Goal: Task Accomplishment & Management: Use online tool/utility

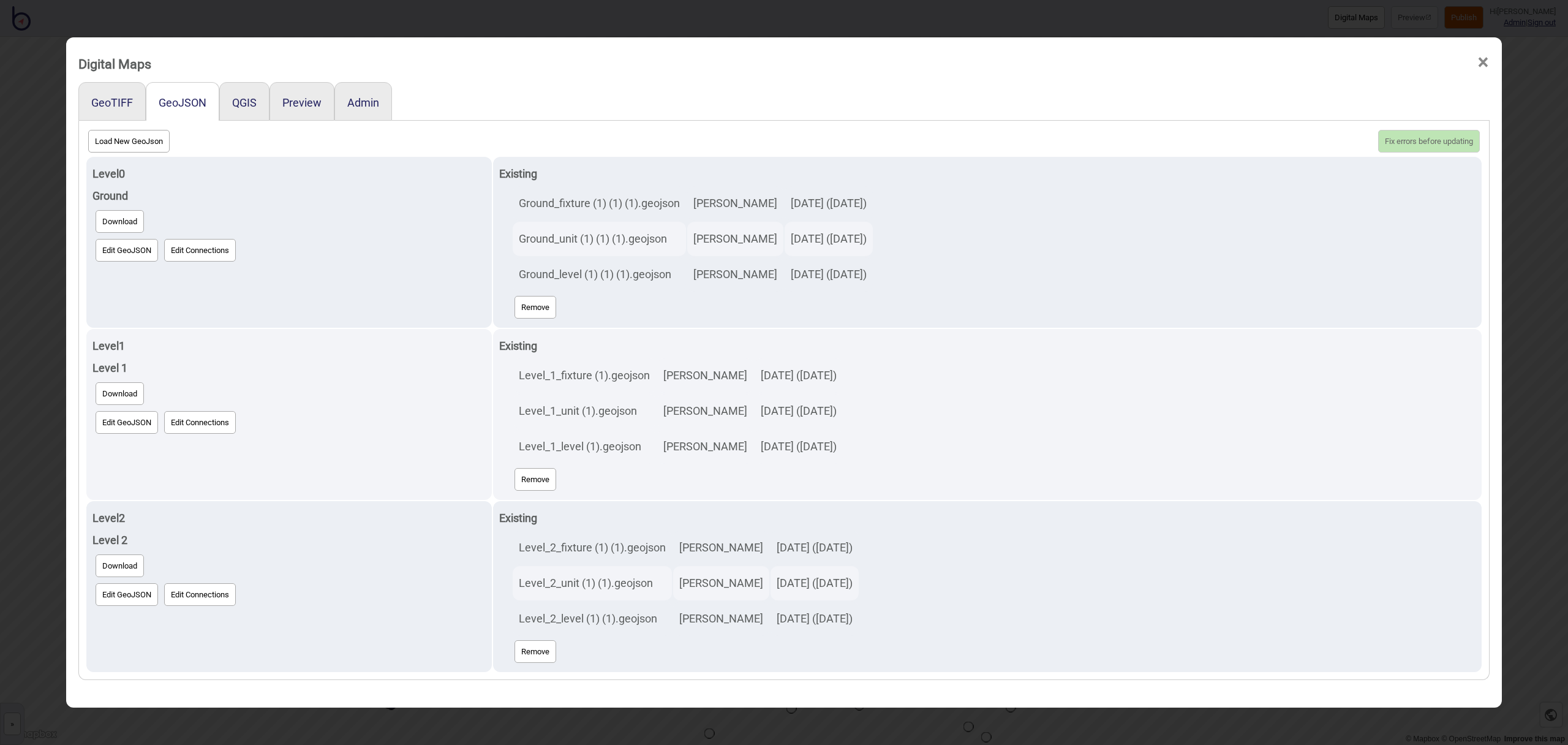
scroll to position [2, 0]
click at [1484, 62] on span "×" at bounding box center [1483, 62] width 13 height 41
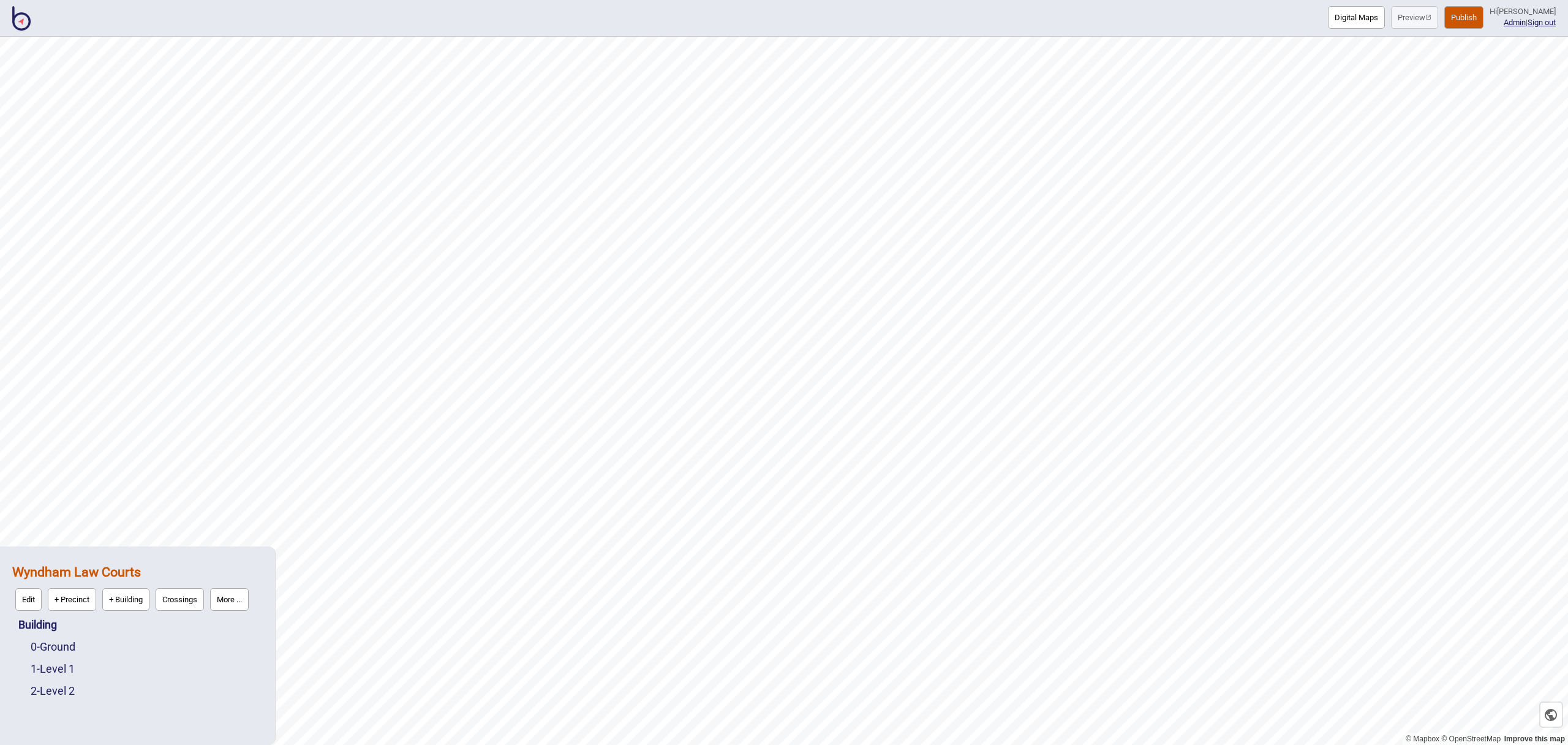
click at [22, 21] on img at bounding box center [21, 19] width 19 height 25
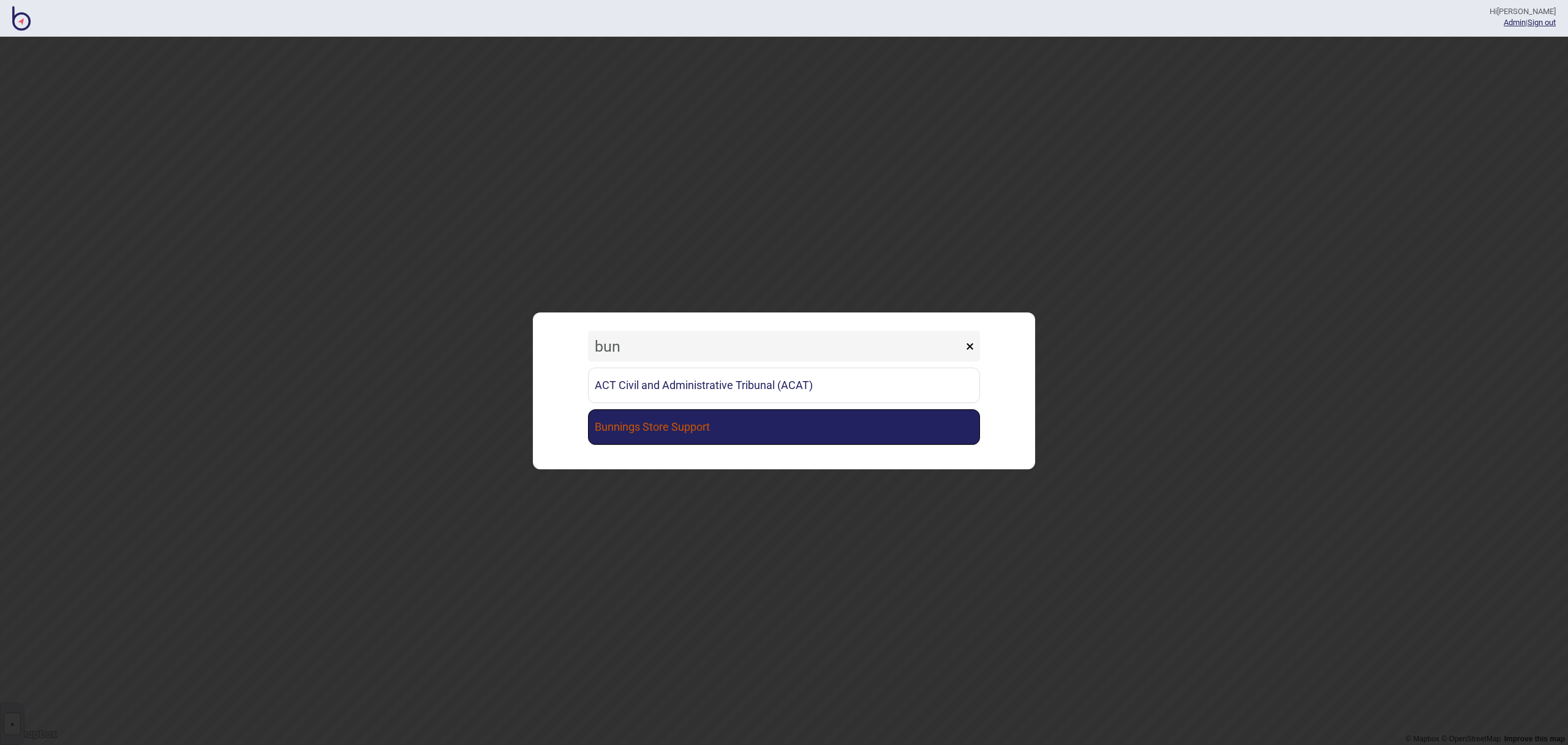
type input "bun"
click at [743, 424] on link "Bunnings Store Support" at bounding box center [784, 427] width 392 height 36
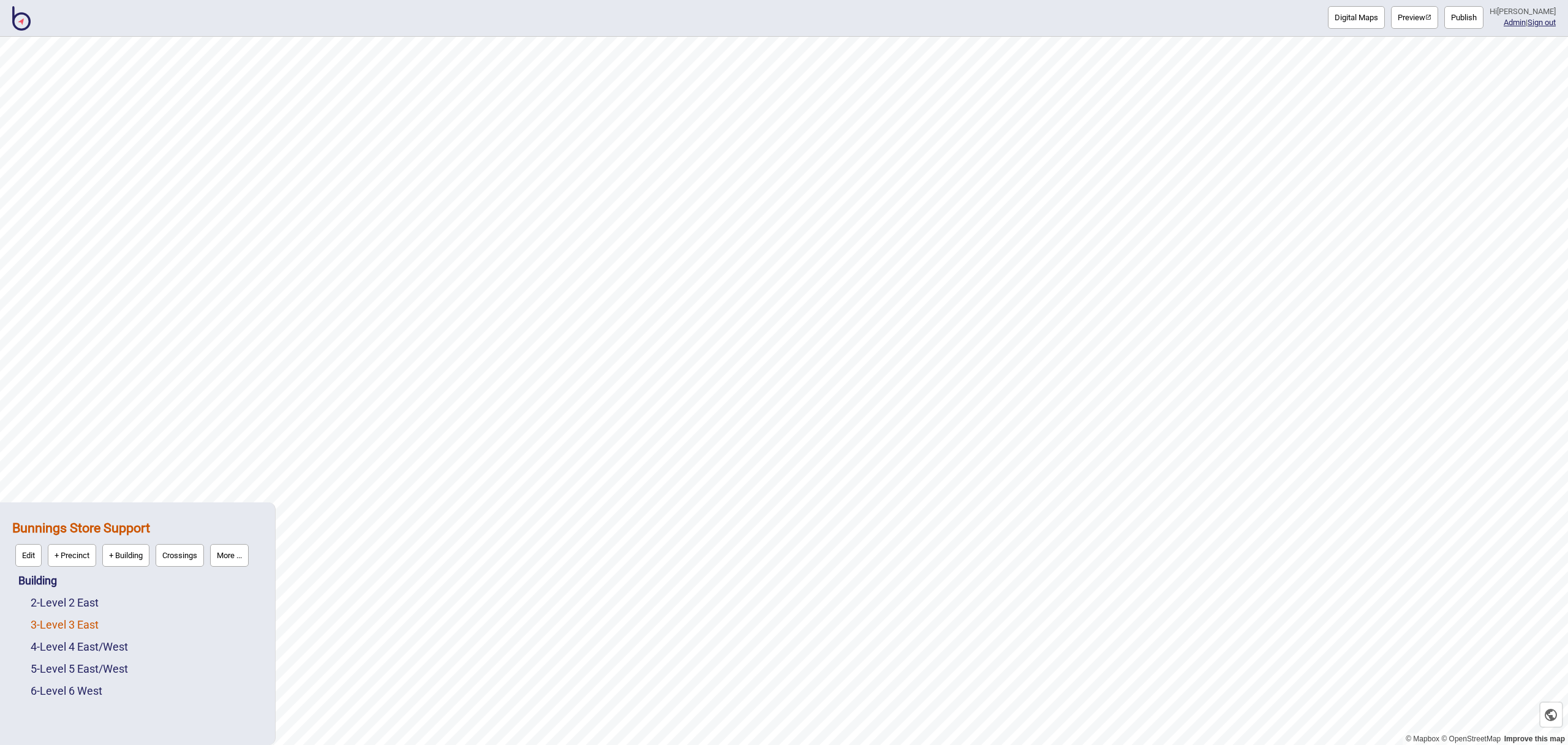
click at [64, 623] on link "3 - Level 3 East" at bounding box center [65, 624] width 68 height 13
click at [87, 623] on button "Image" at bounding box center [84, 621] width 36 height 23
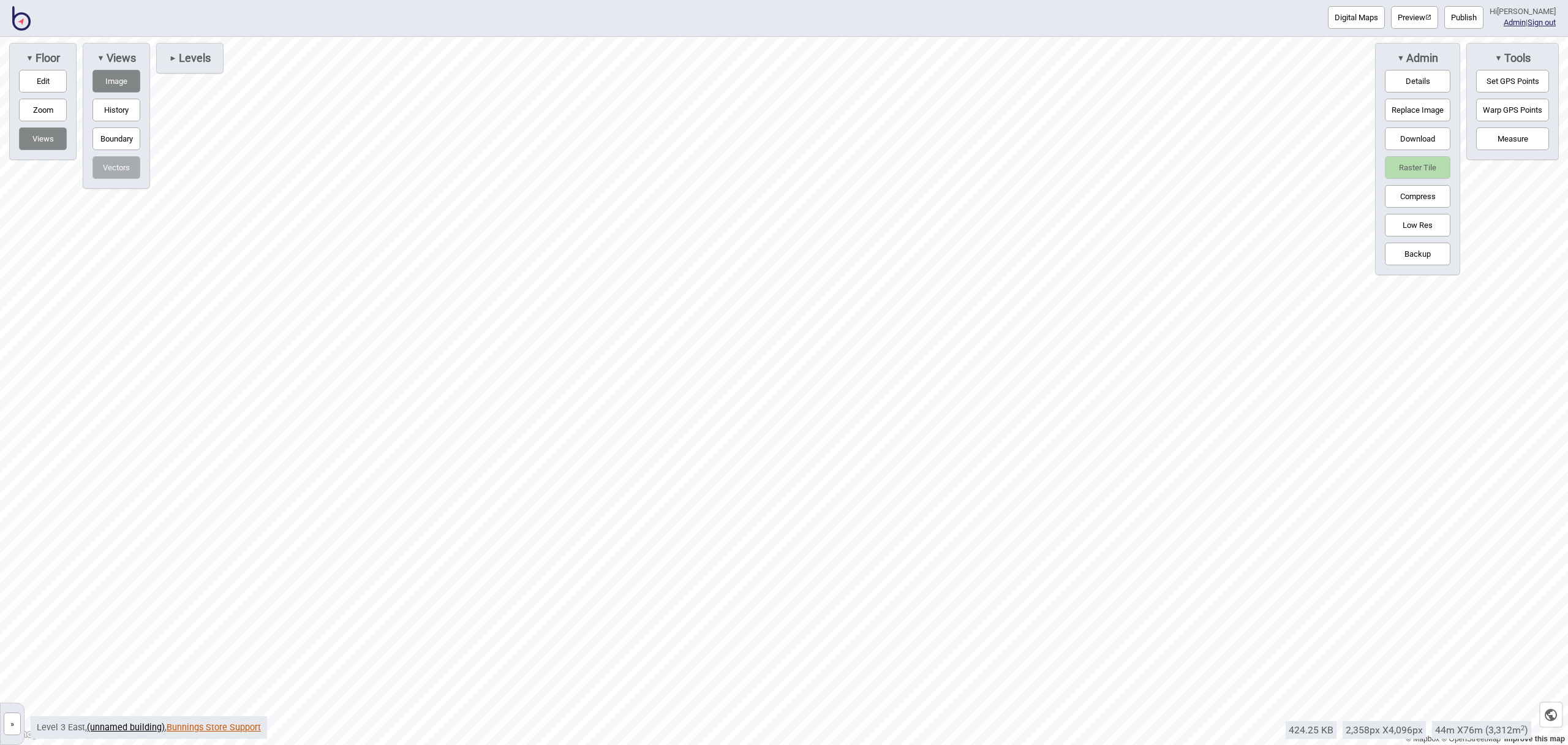
click at [214, 727] on link "Bunnings Store Support" at bounding box center [214, 727] width 94 height 10
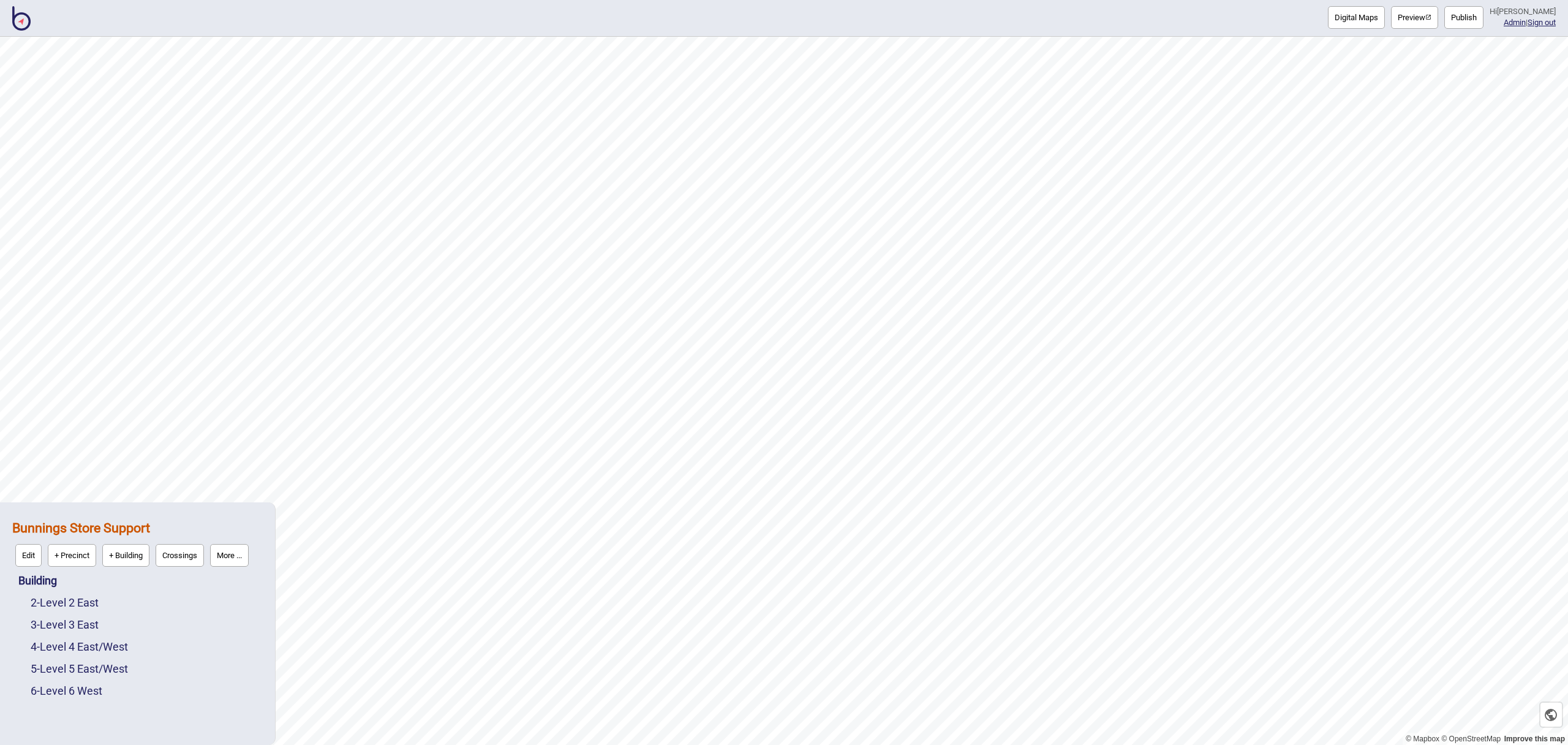
click at [70, 617] on div "3 - Level 3 East" at bounding box center [147, 625] width 232 height 22
click at [72, 625] on link "3 - Level 3 East" at bounding box center [65, 624] width 68 height 13
click at [45, 626] on button "Edit" at bounding box center [47, 621] width 26 height 23
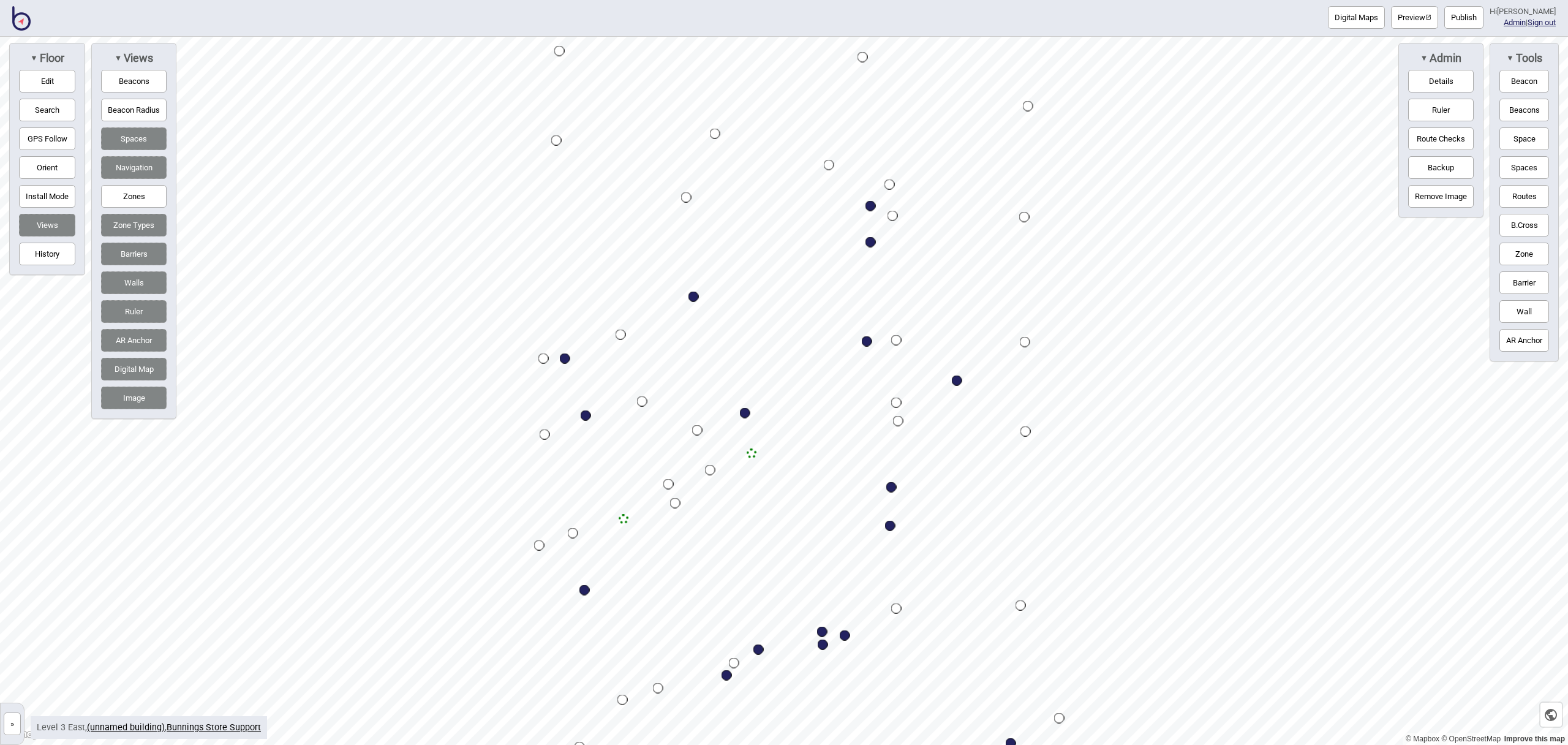
click at [20, 25] on img at bounding box center [21, 19] width 19 height 25
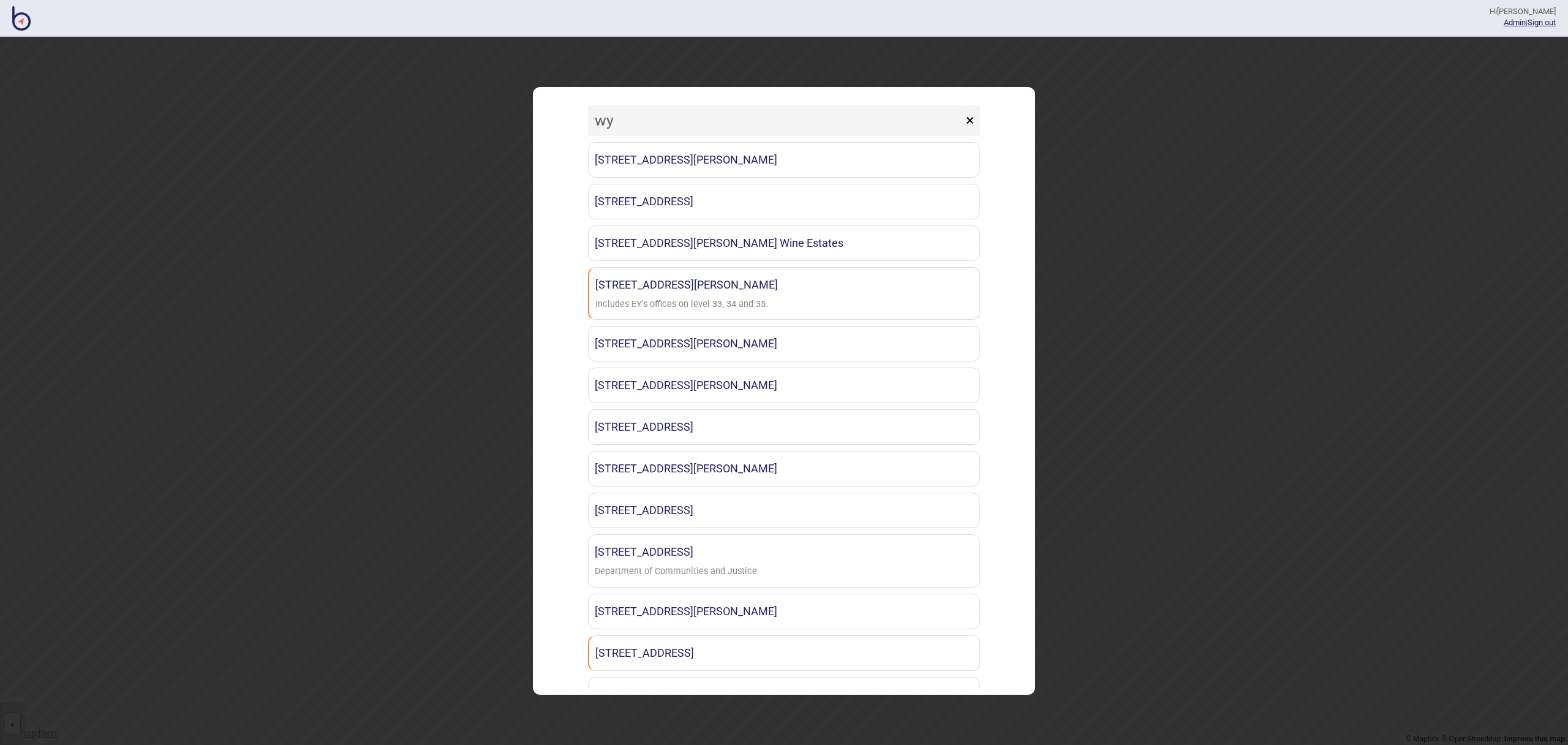
type input "wyn"
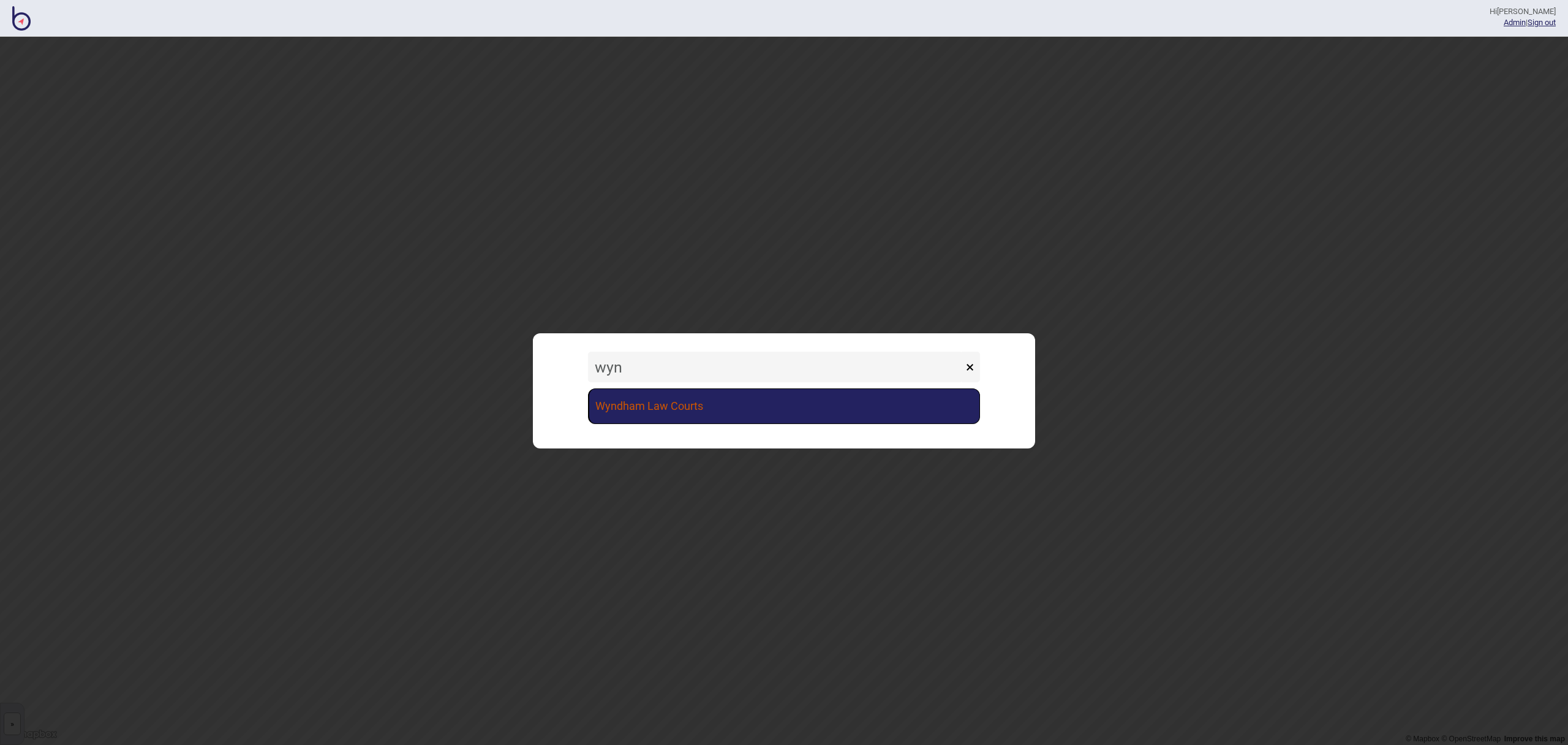
click at [728, 407] on link "Wyndham Law Courts" at bounding box center [784, 406] width 392 height 36
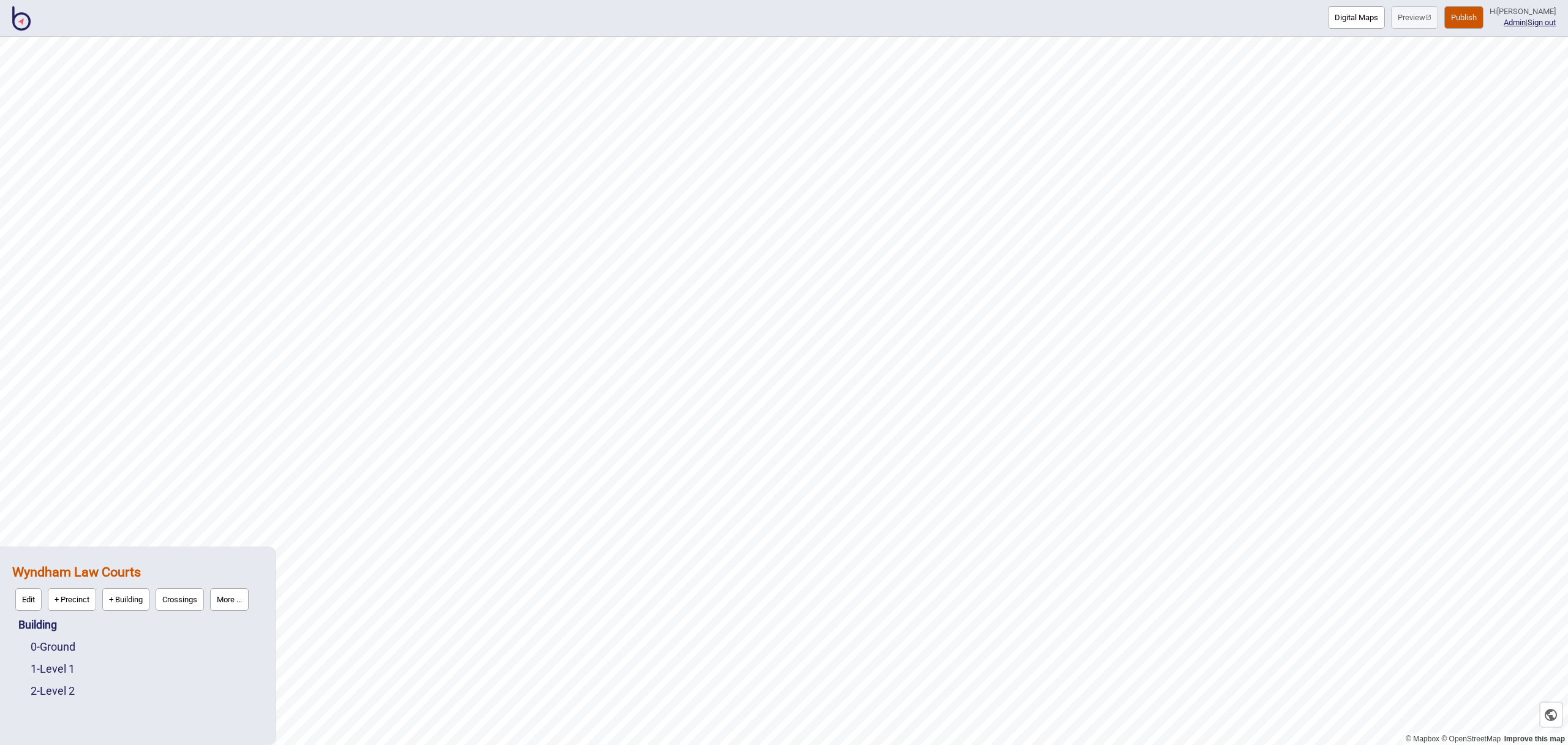
click at [1374, 23] on button "Digital Maps" at bounding box center [1356, 17] width 57 height 23
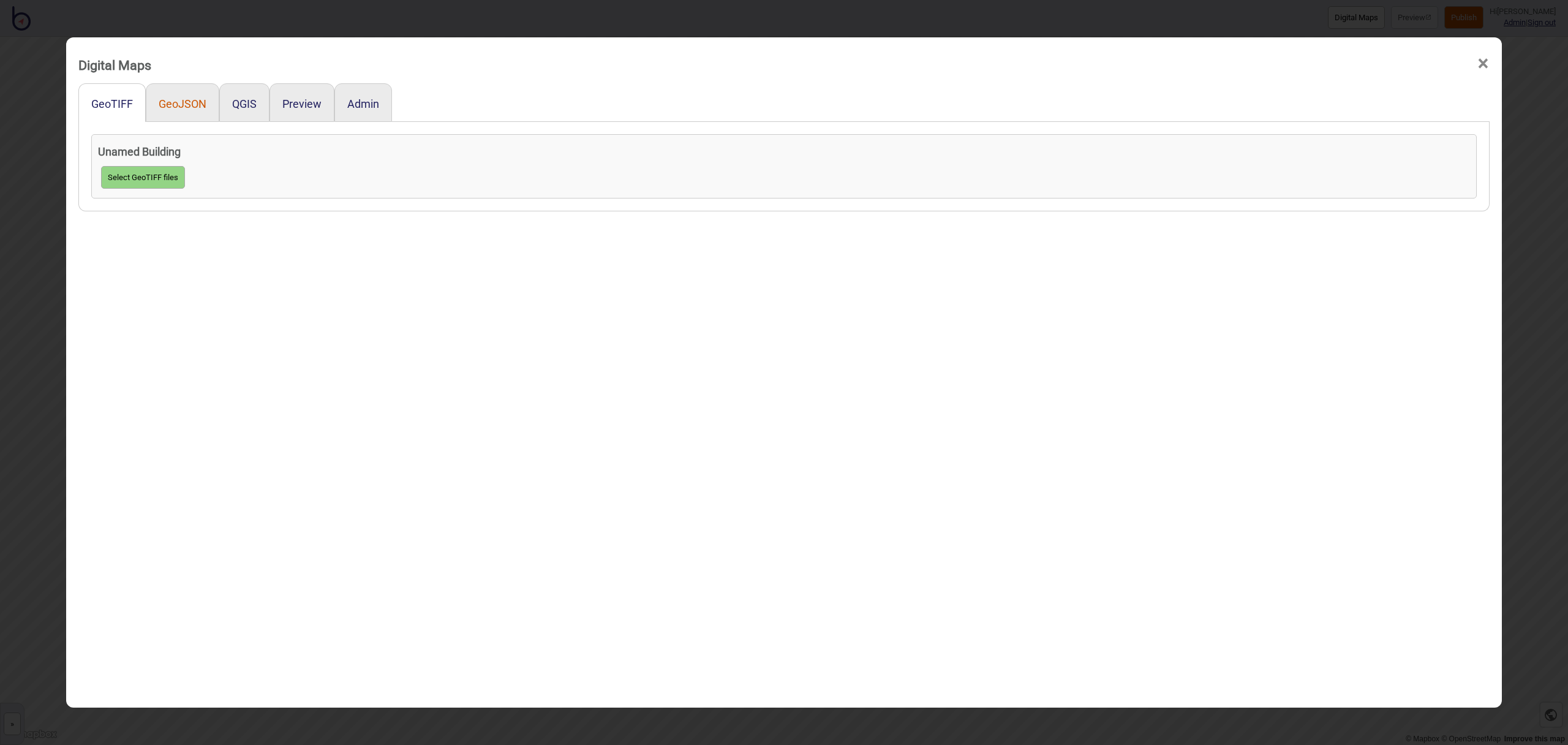
click at [196, 105] on button "GeoJSON" at bounding box center [183, 104] width 48 height 13
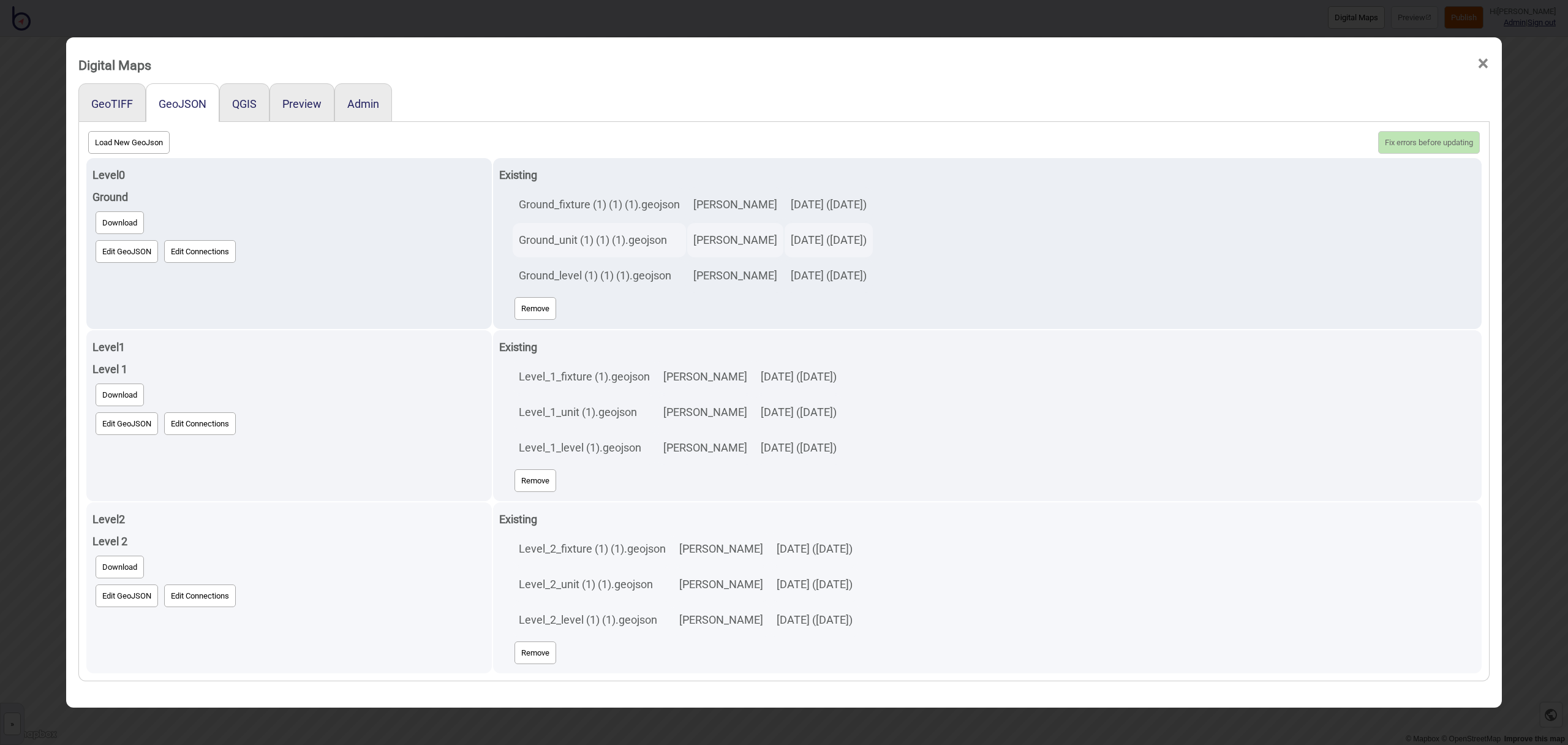
click at [135, 596] on button "Edit GeoJSON" at bounding box center [126, 595] width 62 height 23
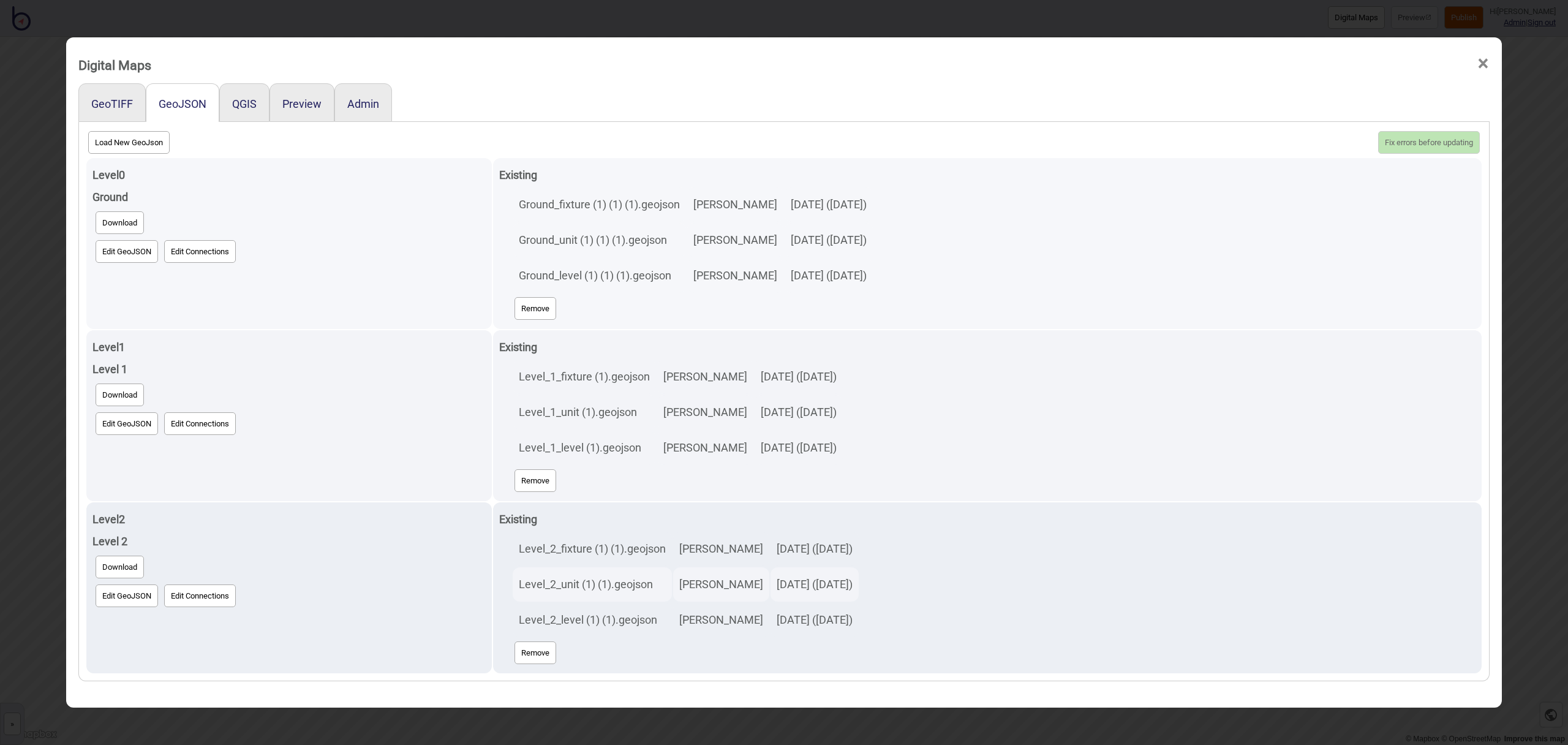
click at [108, 253] on button "Edit GeoJSON" at bounding box center [126, 251] width 62 height 23
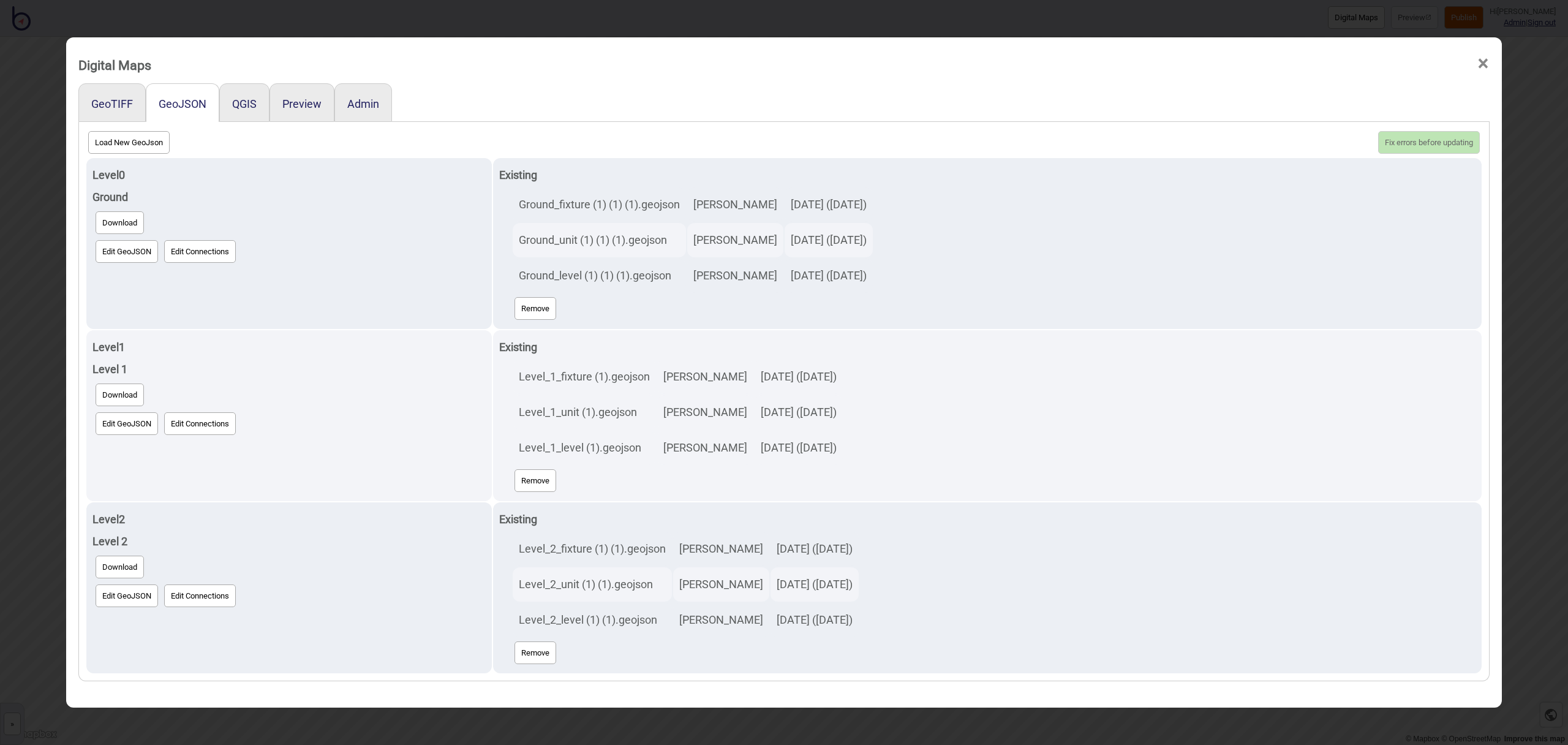
click at [141, 145] on button "Load New GeoJson" at bounding box center [128, 142] width 82 height 23
click input "file" at bounding box center [0, 0] width 0 height 0
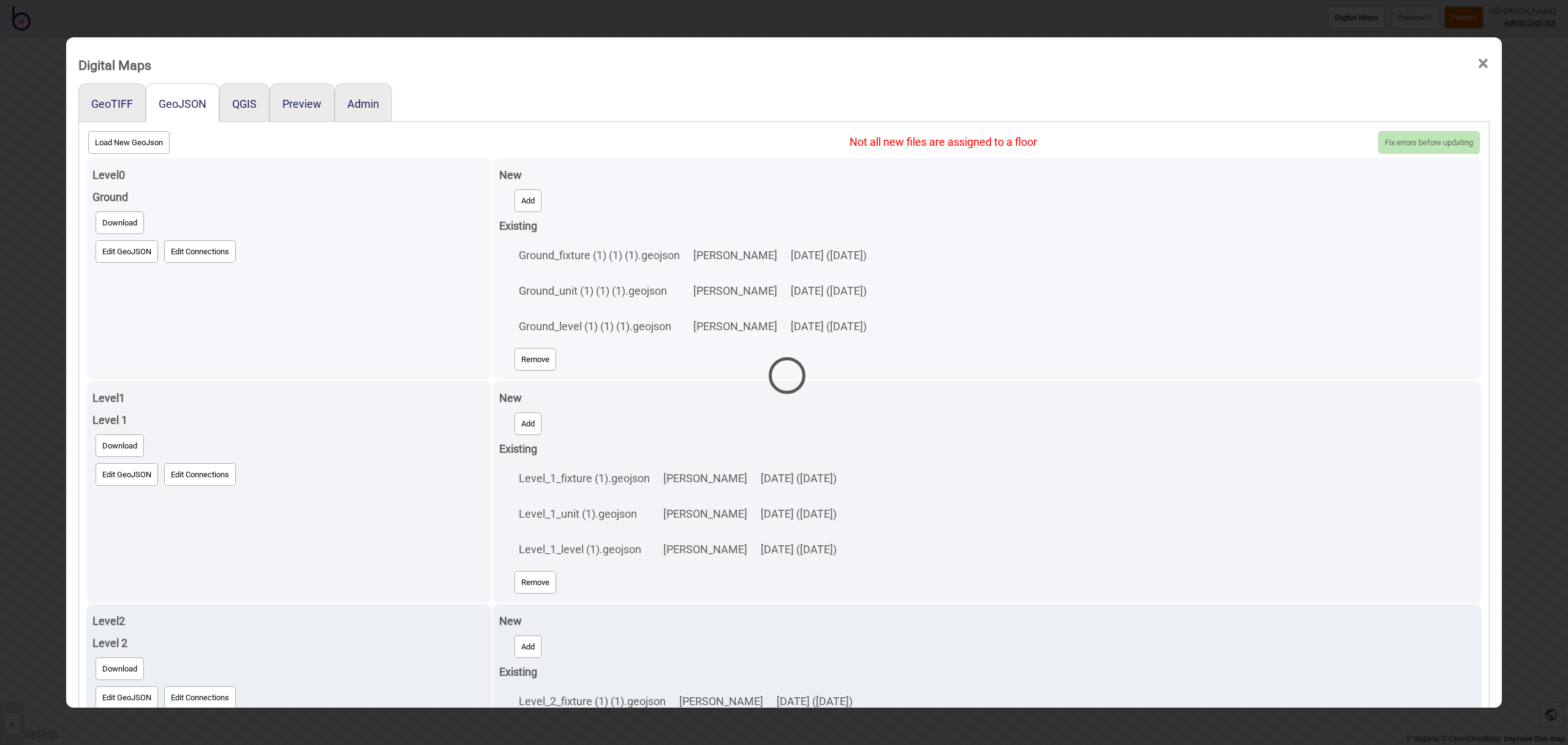
select select "Ground_level (1) (1) (1) (1).geojson"
select select "Ground_unit (1) (1) (1) (1).geojson"
select select "Level_1_fixture (1).geojson"
select select "Level_1_level (1).geojson"
select select "Level_1_unit (1).geojson"
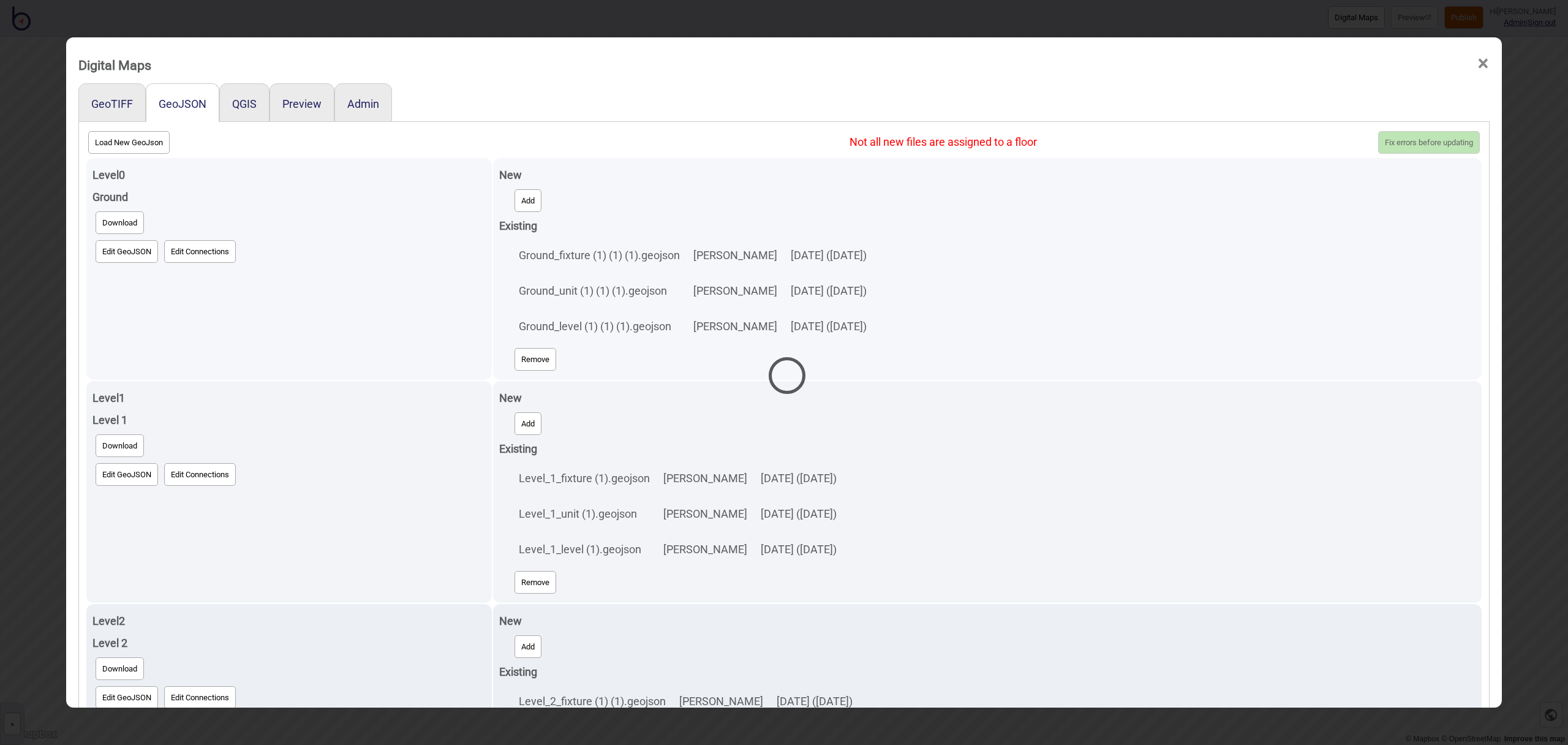
select select "Level_2_fixture (1) (1).geojson"
select select "Level_2_level (1) (1).geojson"
select select "Level_2_unit (1) (1).geojson"
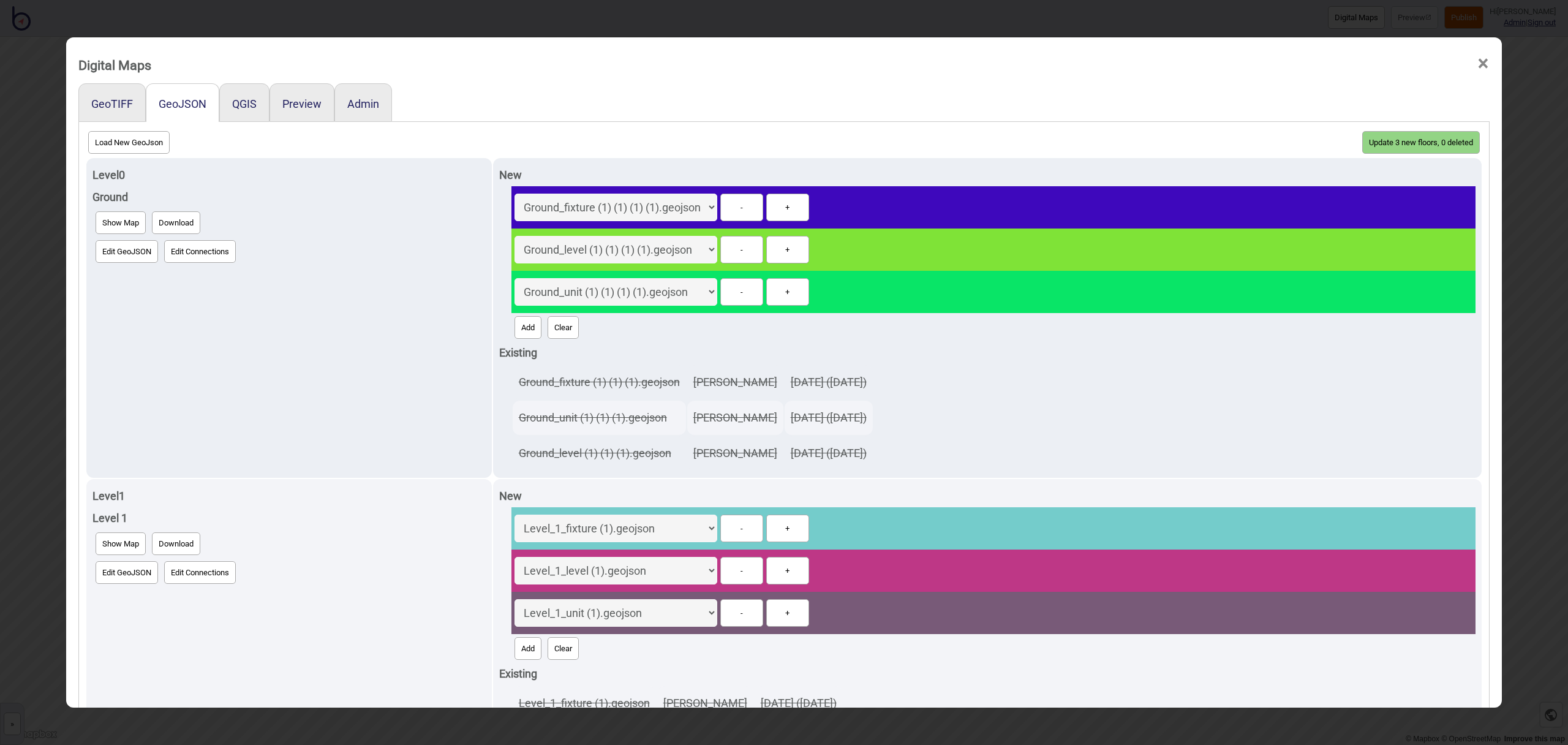
click at [1396, 141] on button "Update 3 new floors, 0 deleted" at bounding box center [1420, 142] width 117 height 23
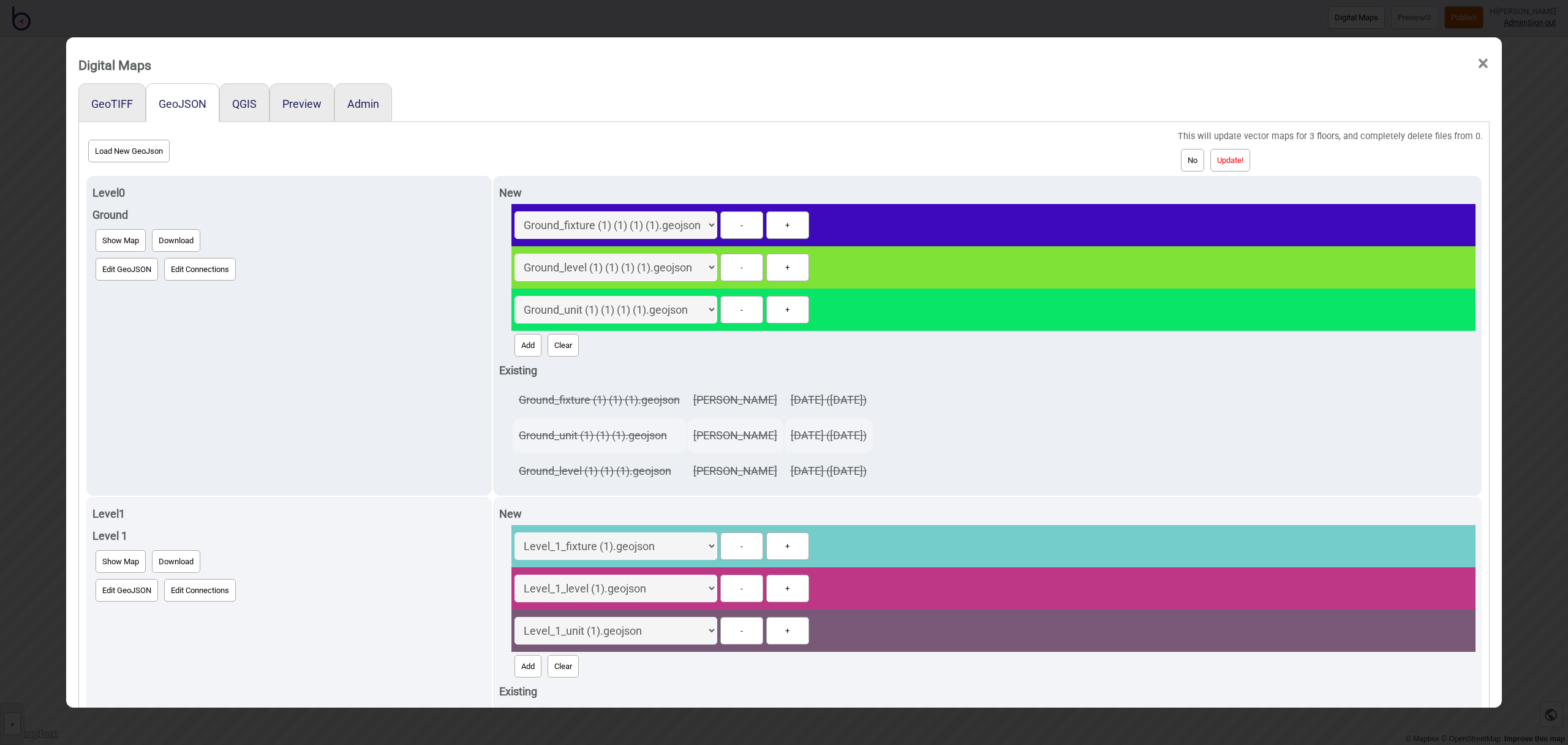
click at [1241, 161] on button "Update!" at bounding box center [1230, 160] width 40 height 23
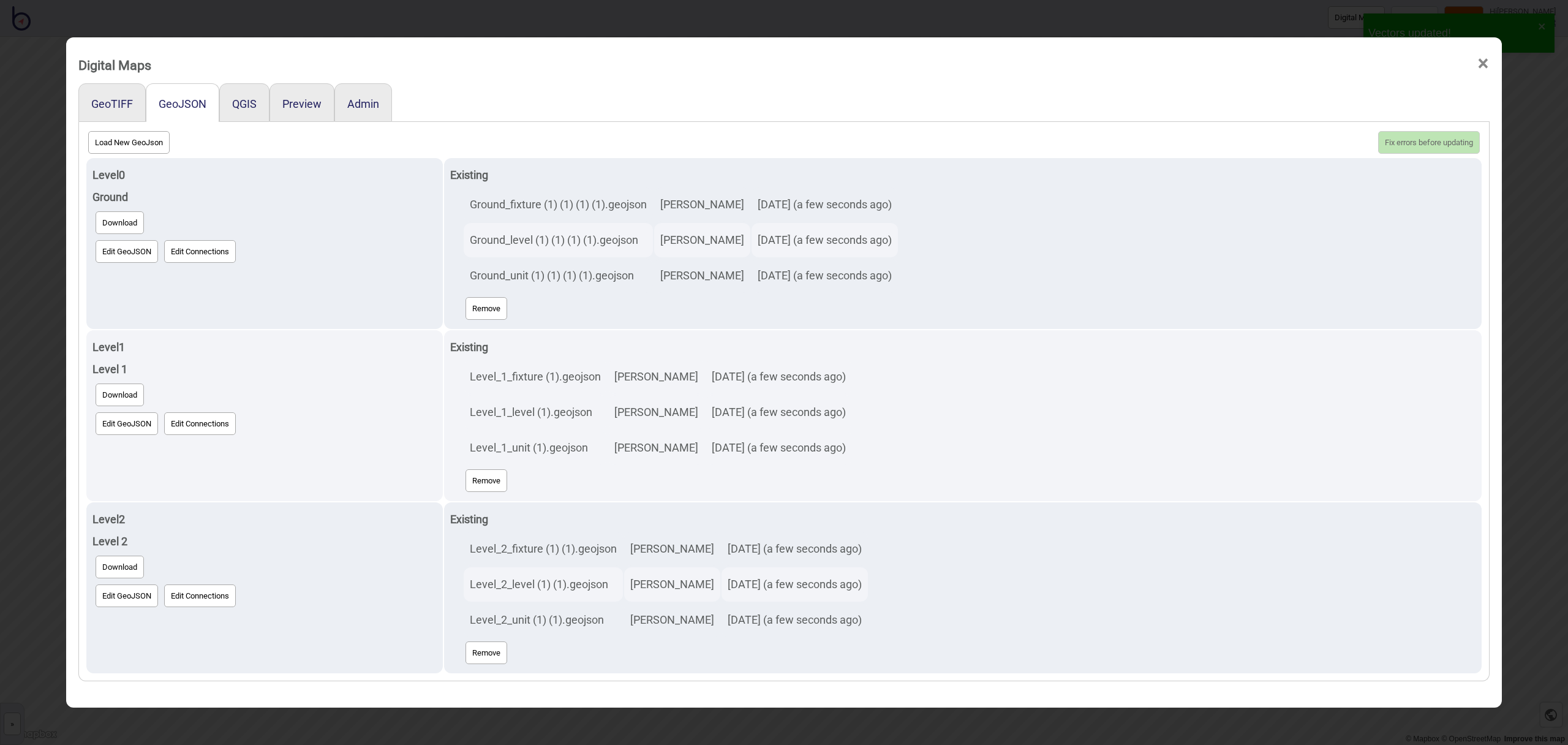
click at [303, 111] on div "Preview" at bounding box center [302, 102] width 65 height 38
click at [304, 108] on button "Preview" at bounding box center [301, 104] width 39 height 13
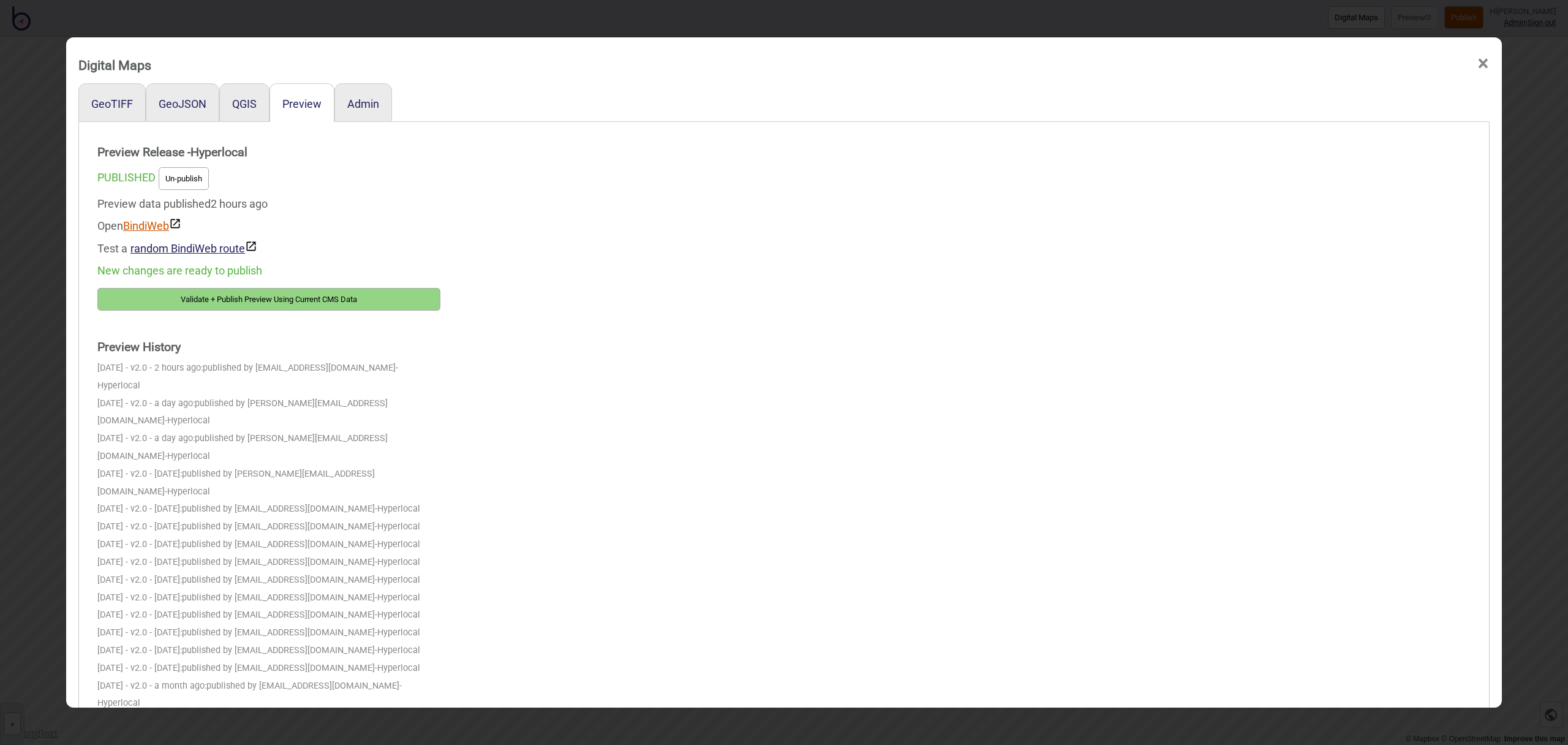
click at [157, 228] on link "BindiWeb" at bounding box center [152, 225] width 58 height 13
click at [266, 299] on button "Validate + Publish Preview Using Current CMS Data" at bounding box center [269, 299] width 343 height 23
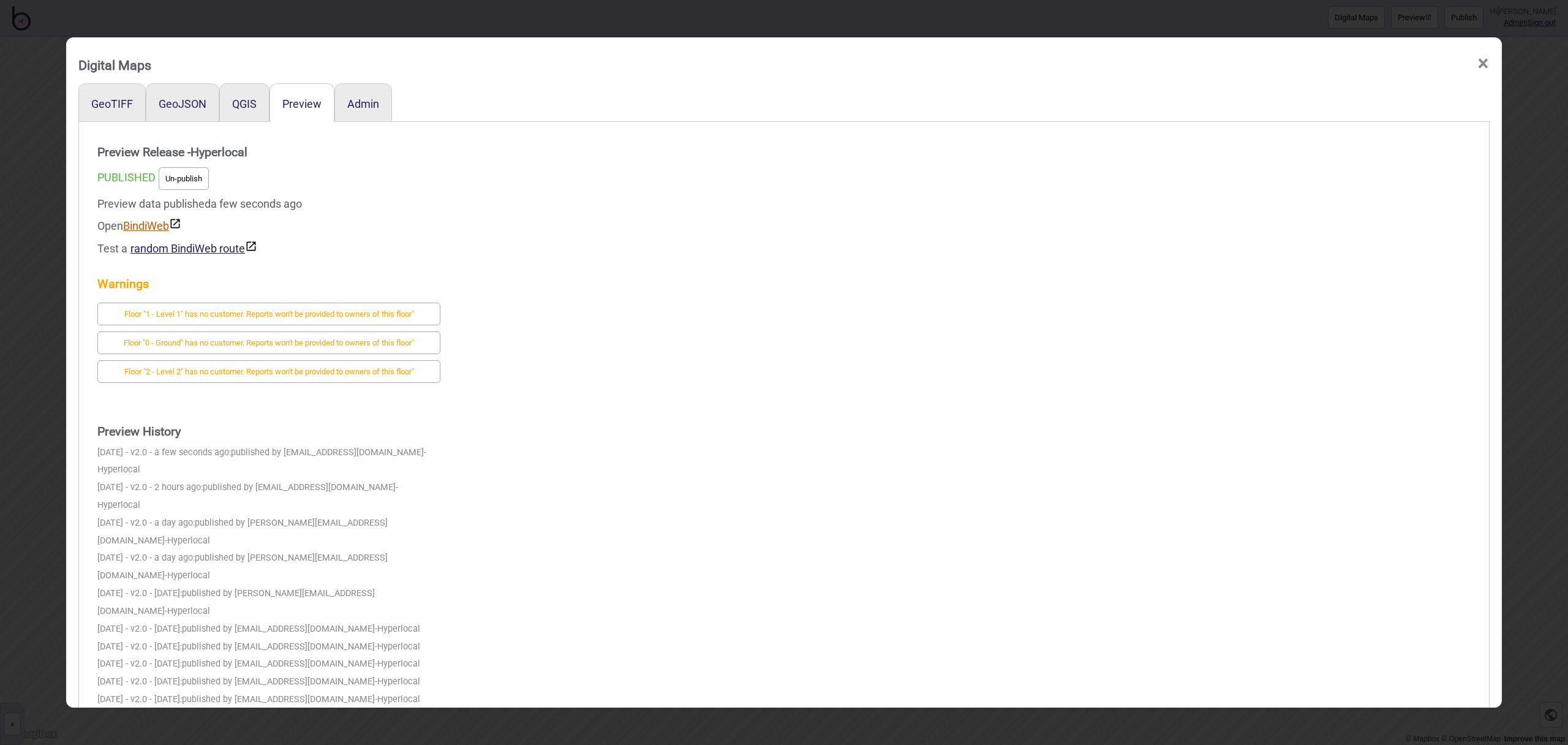
click at [163, 224] on link "BindiWeb" at bounding box center [152, 225] width 58 height 13
click at [1491, 63] on div "Digital Maps ×" at bounding box center [784, 62] width 1424 height 37
click at [1488, 63] on span "×" at bounding box center [1483, 63] width 13 height 41
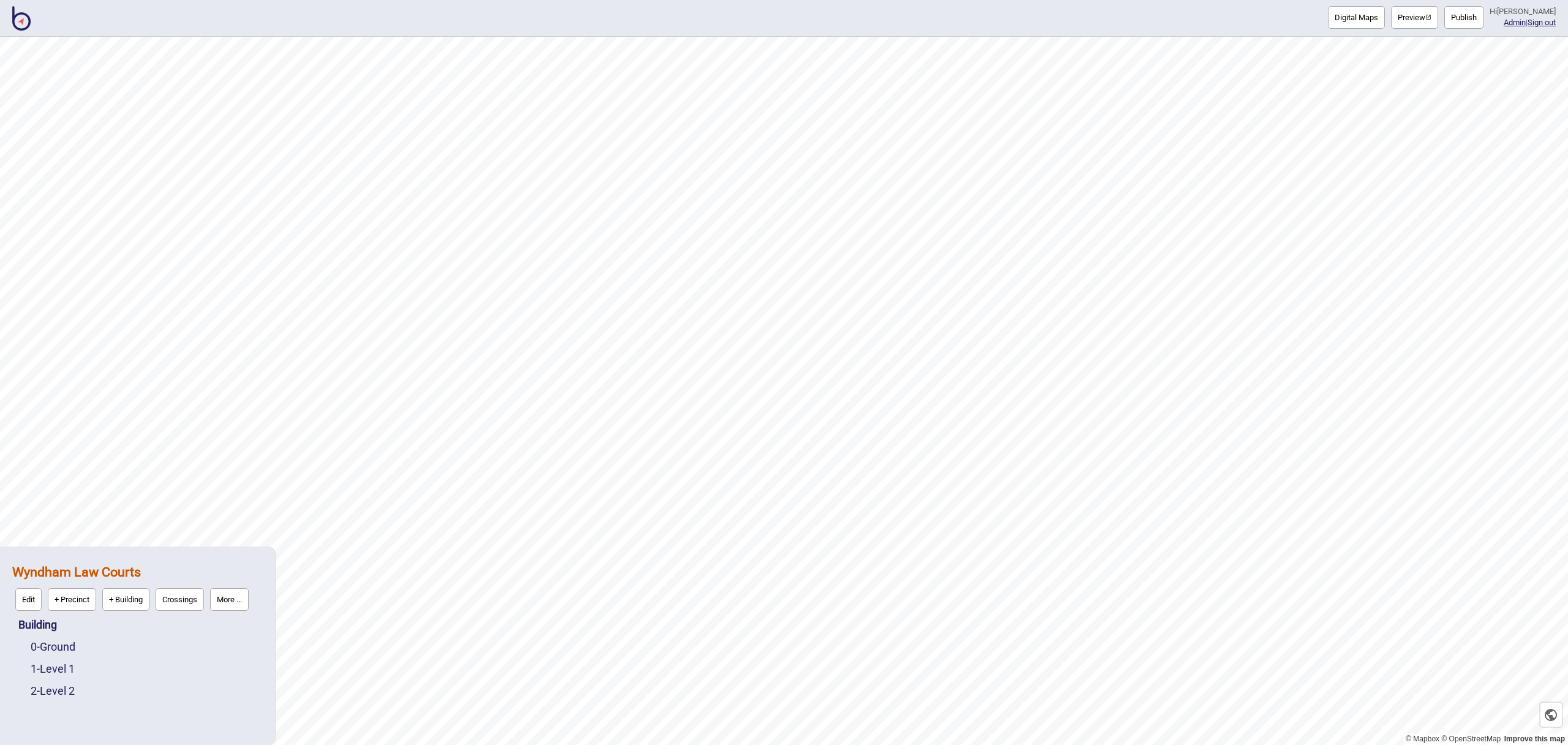
click at [33, 22] on div "Digital Maps Preview Publish Hi [PERSON_NAME] Admin | Sign out" at bounding box center [784, 19] width 1568 height 37
click at [25, 23] on img at bounding box center [21, 19] width 19 height 25
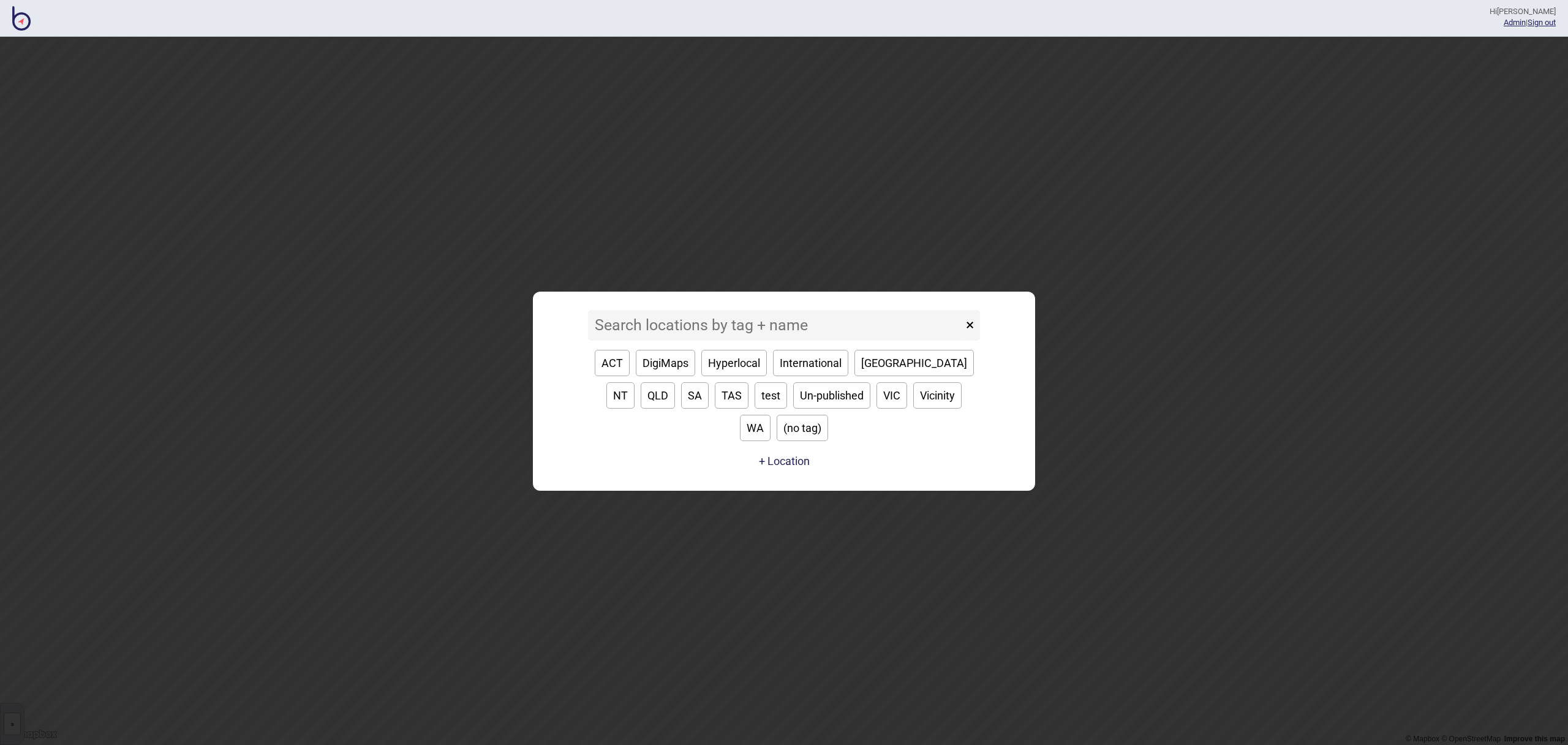
click at [615, 376] on button "ACT" at bounding box center [612, 363] width 35 height 26
type input "ACT"
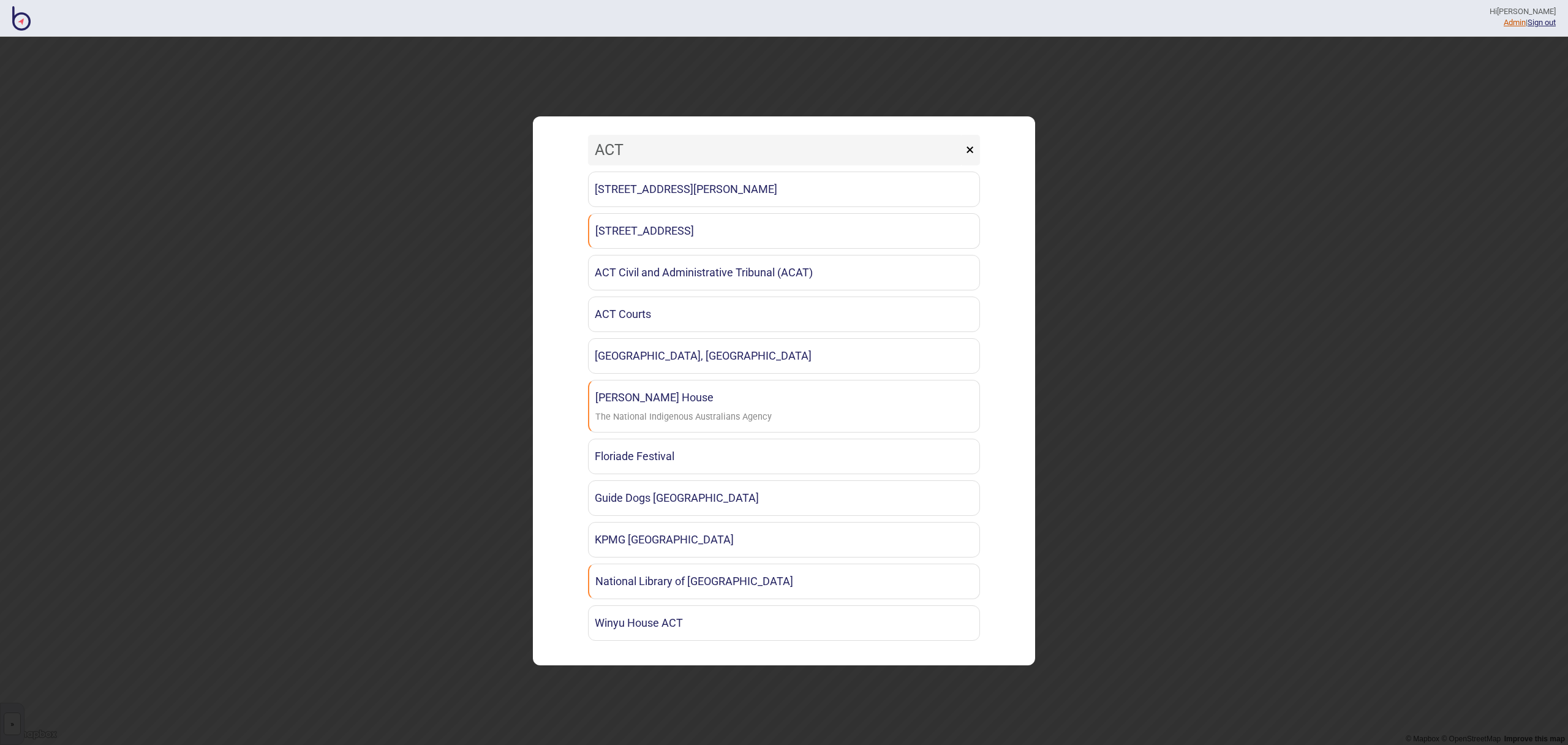
click at [1508, 21] on link "Admin" at bounding box center [1514, 22] width 22 height 9
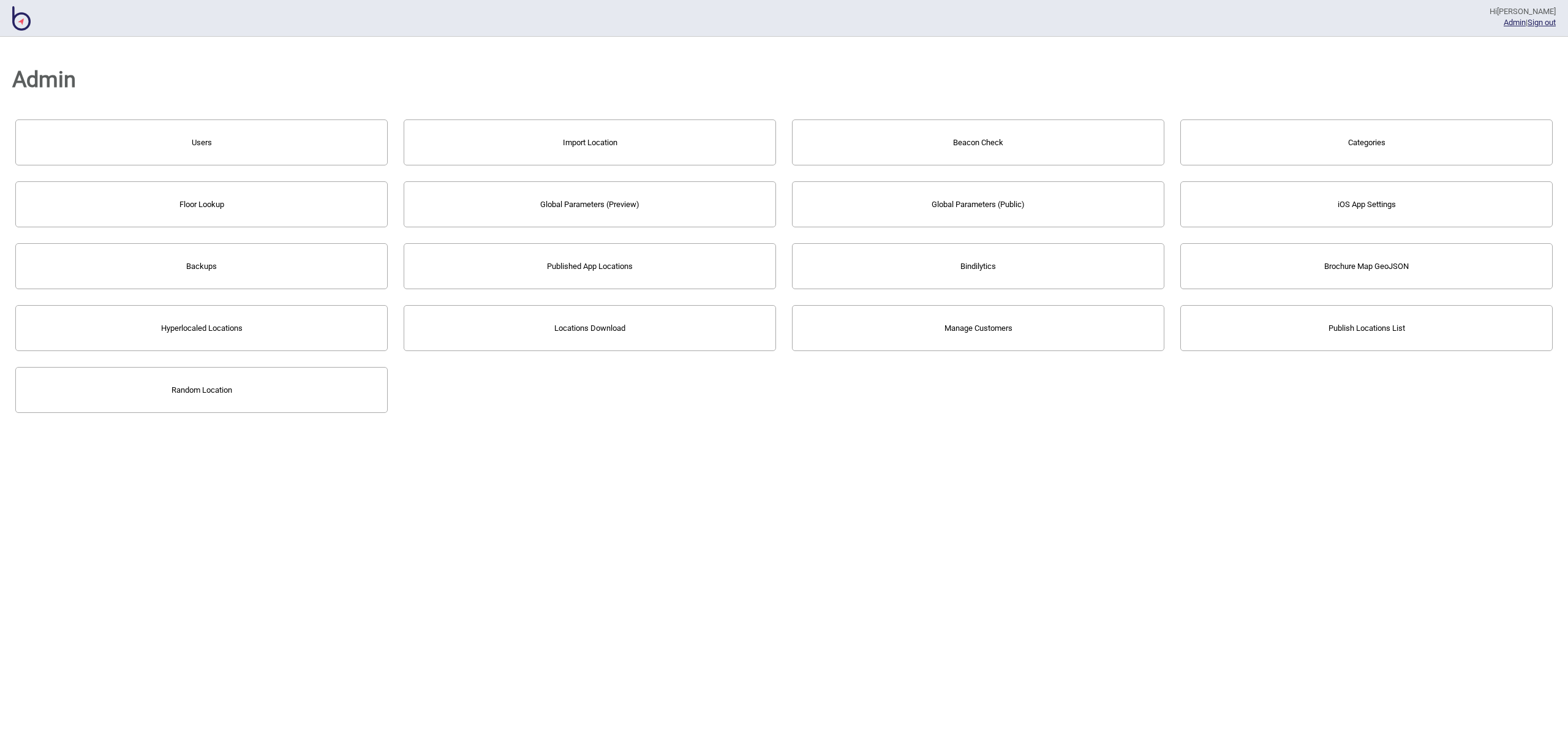
click at [30, 22] on div "Hi [PERSON_NAME] Admin | Sign out" at bounding box center [784, 19] width 1568 height 37
click at [30, 22] on img at bounding box center [21, 19] width 19 height 25
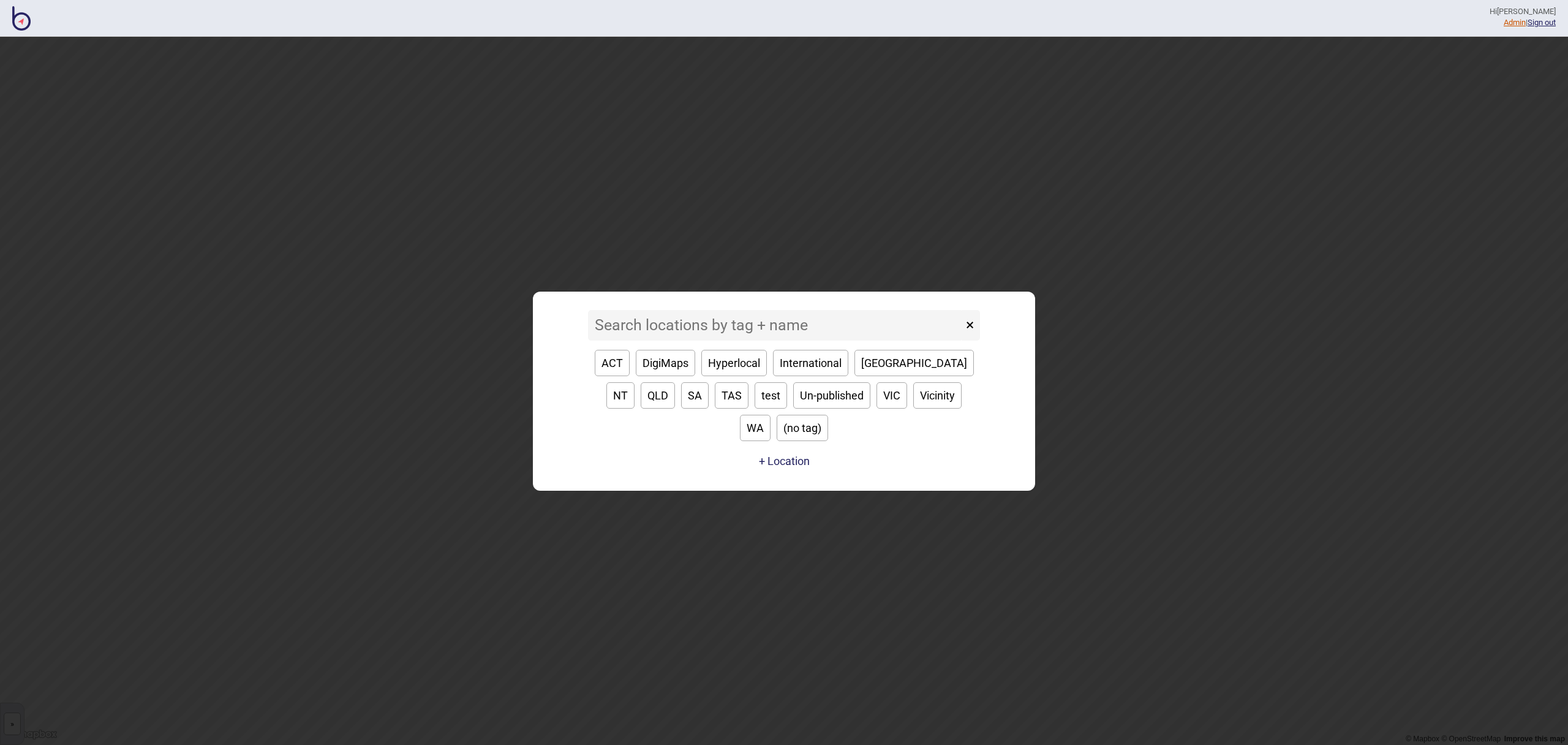
click at [1513, 23] on link "Admin" at bounding box center [1514, 22] width 22 height 9
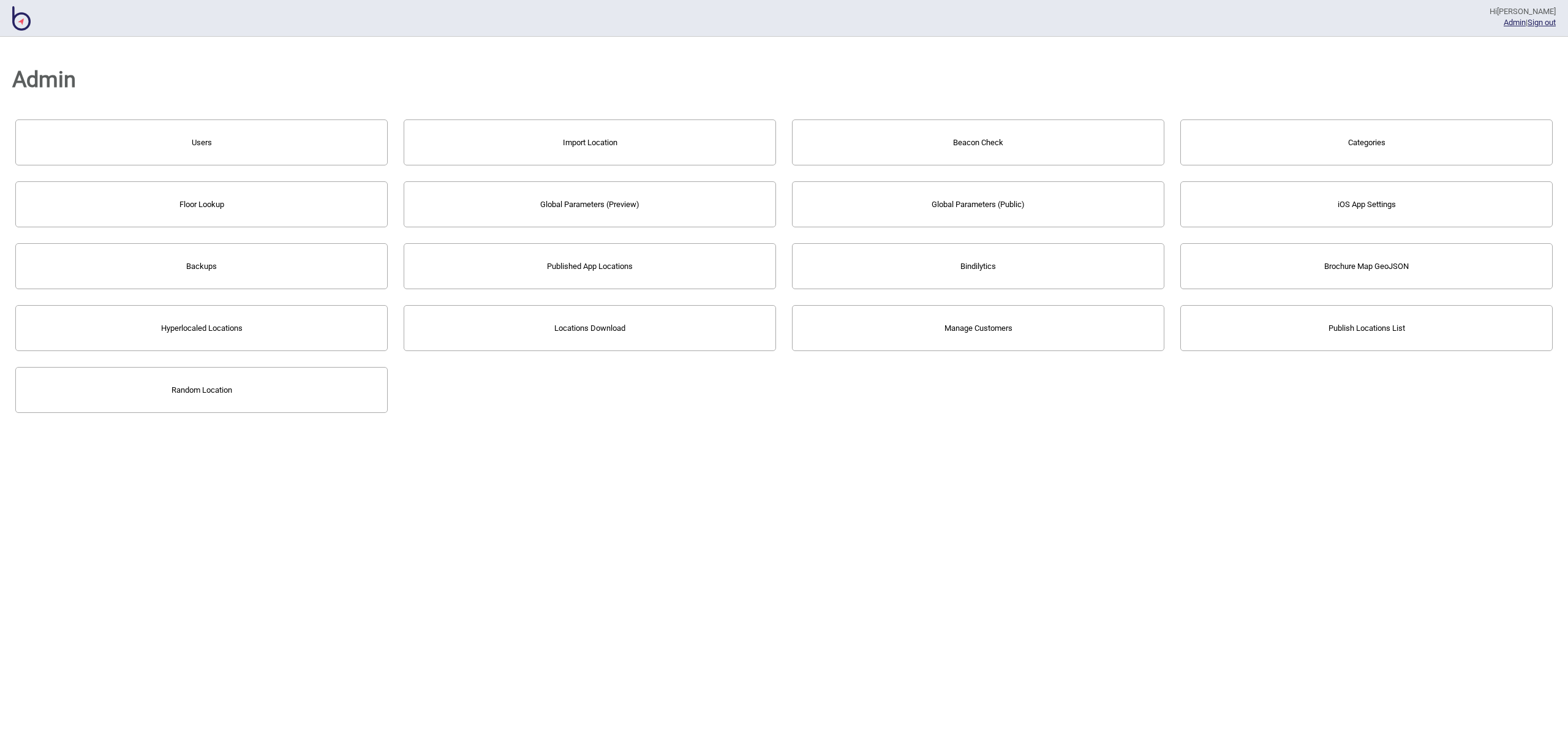
click at [1037, 283] on button "Bindilytics" at bounding box center [978, 266] width 372 height 46
